Goal: Information Seeking & Learning: Learn about a topic

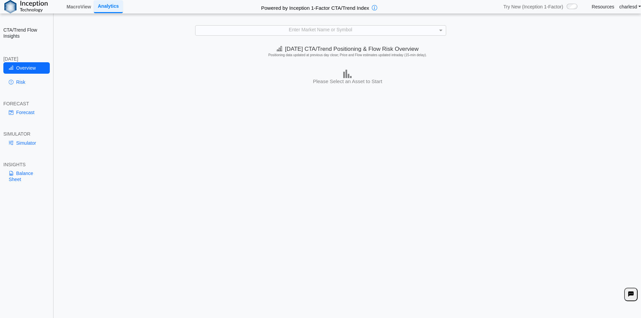
click at [314, 26] on div "Enter Market Name or Symbol" at bounding box center [321, 30] width 250 height 9
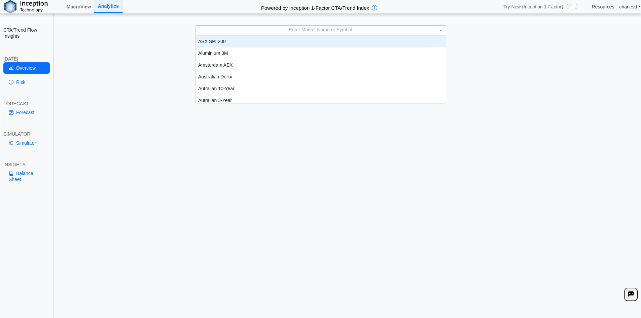
scroll to position [62, 245]
click at [84, 6] on link "MacroView" at bounding box center [79, 6] width 30 height 11
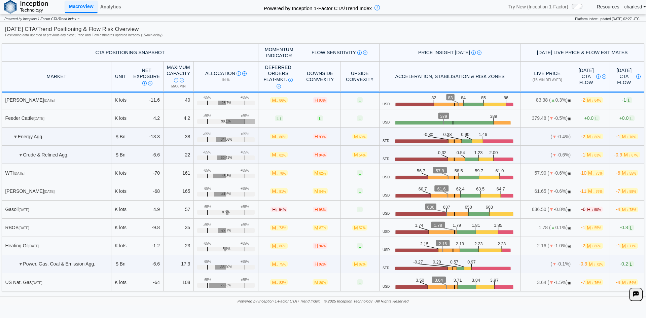
scroll to position [643, 0]
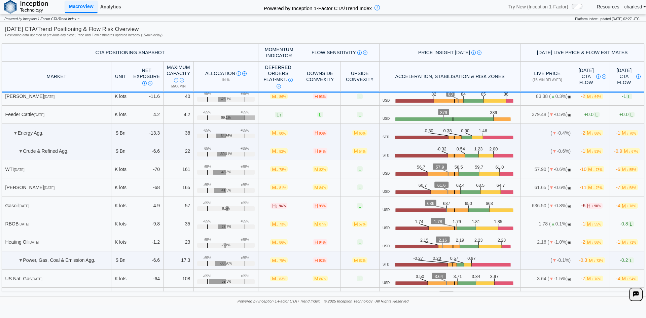
click at [110, 11] on link "Analytics" at bounding box center [111, 6] width 26 height 11
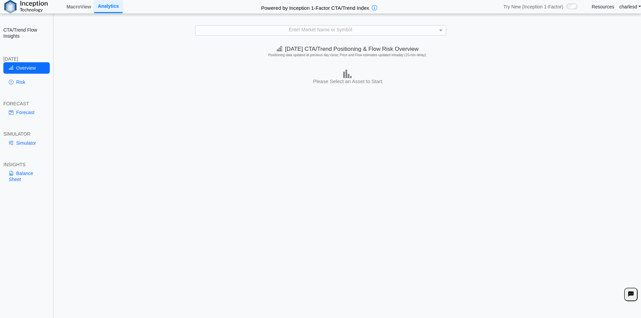
click at [319, 31] on div "Enter Market Name or Symbol" at bounding box center [321, 30] width 250 height 9
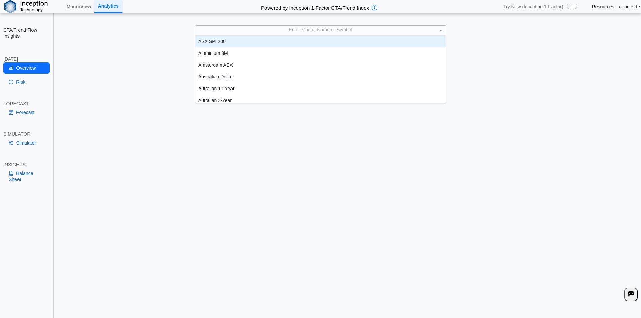
scroll to position [62, 245]
type input "***"
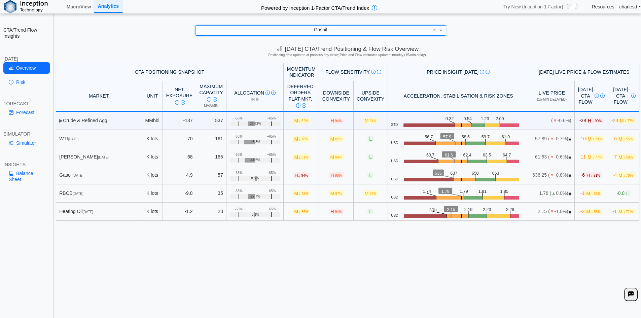
click at [19, 144] on link "Simulator" at bounding box center [26, 142] width 46 height 11
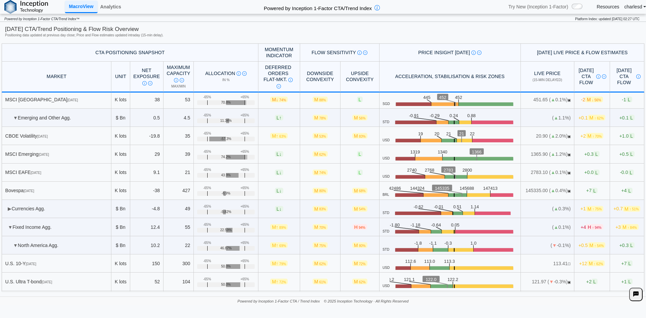
scroll to position [1720, 0]
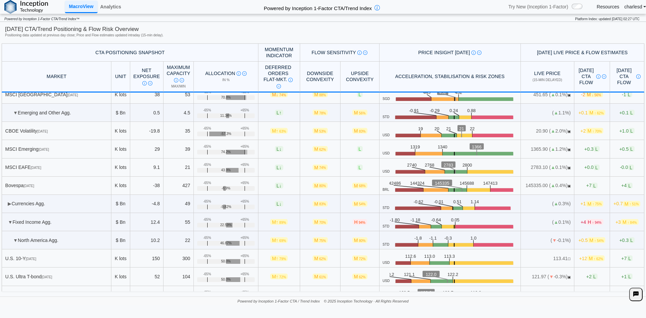
click at [10, 207] on td "▶ Currencies Agg." at bounding box center [57, 204] width 110 height 18
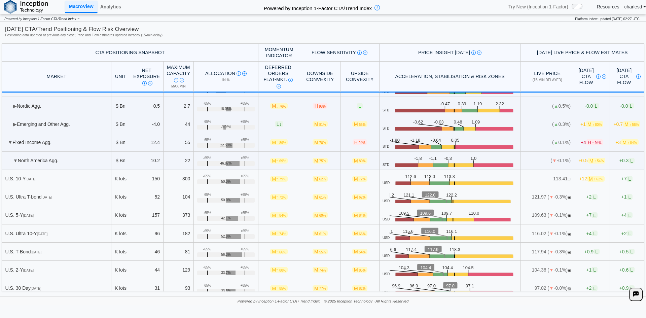
scroll to position [1854, 0]
click at [11, 124] on td "▶ Emerging and Other Agg." at bounding box center [57, 124] width 110 height 18
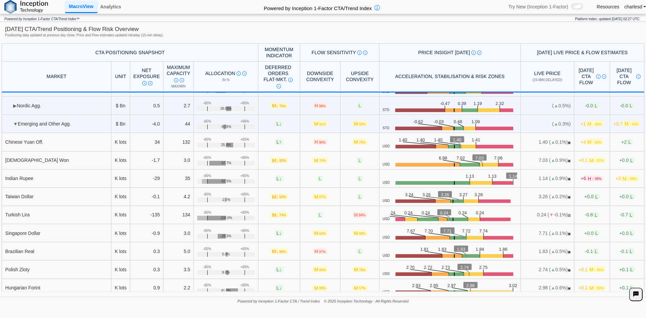
click at [14, 123] on span "▼" at bounding box center [15, 123] width 5 height 5
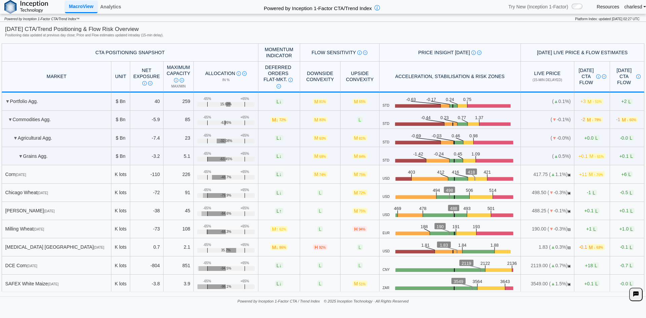
scroll to position [1720, 0]
